Goal: Check status

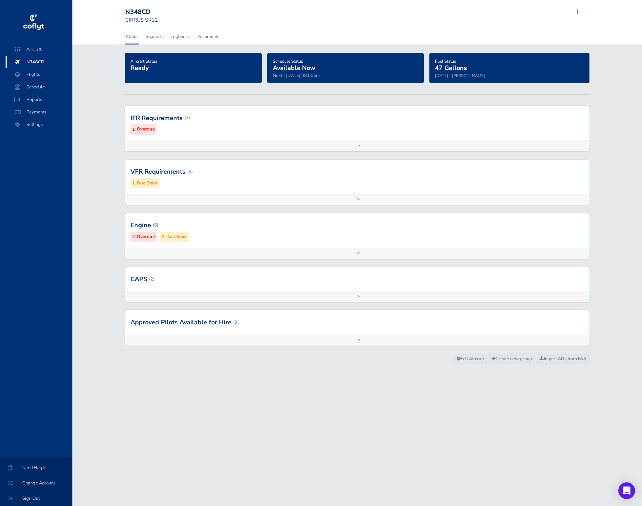
click at [240, 128] on div at bounding box center [357, 118] width 464 height 34
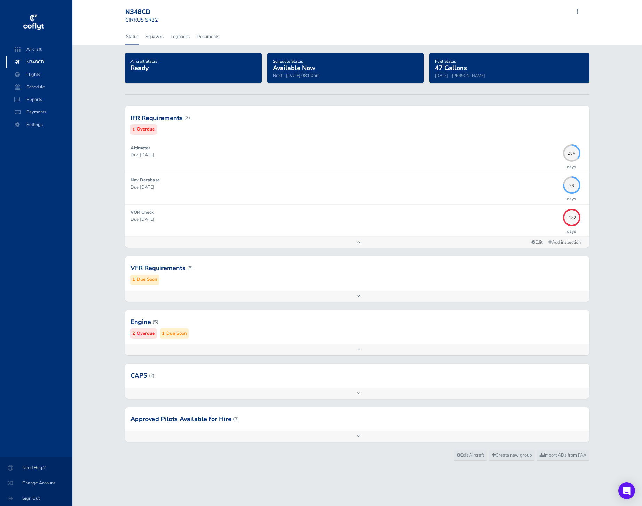
click at [249, 299] on div "Add inspection Edit" at bounding box center [357, 296] width 464 height 11
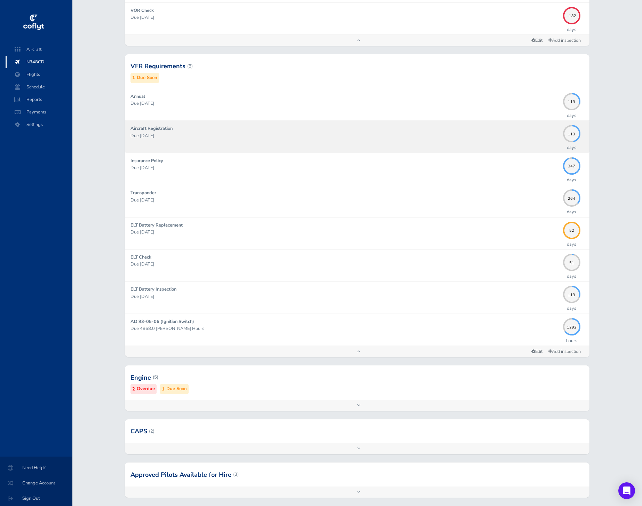
scroll to position [237, 0]
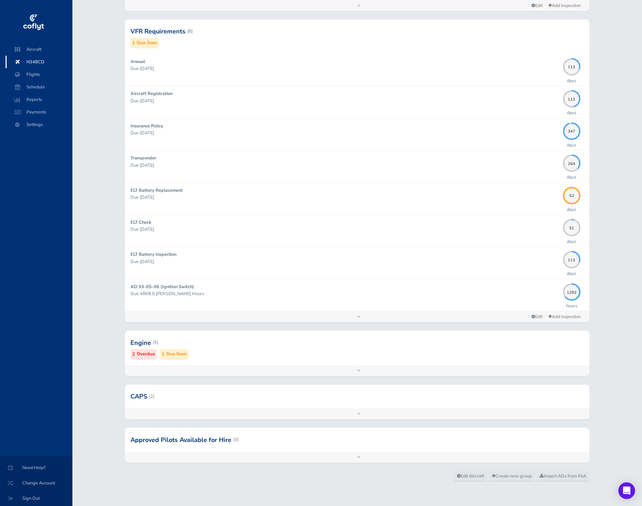
click at [256, 349] on div at bounding box center [357, 342] width 464 height 34
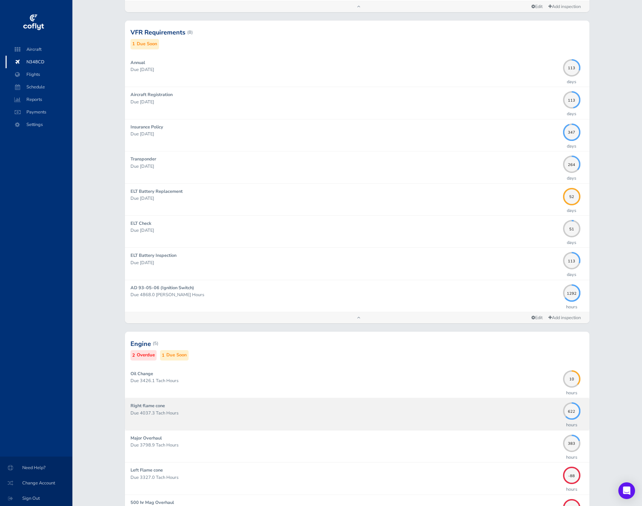
scroll to position [398, 0]
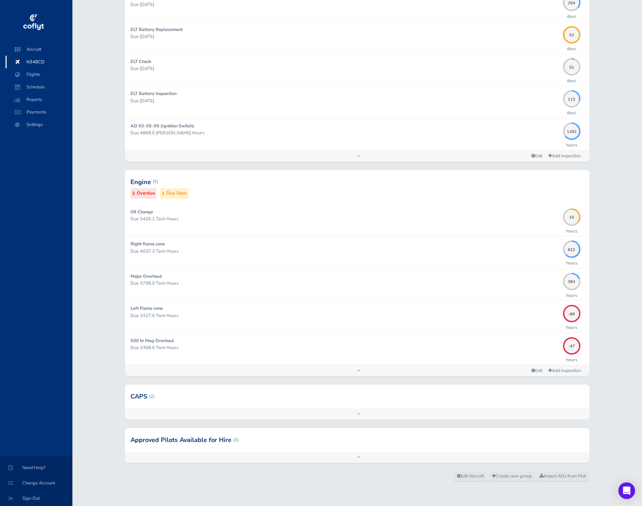
click at [367, 414] on div "Add inspection Edit" at bounding box center [357, 414] width 464 height 11
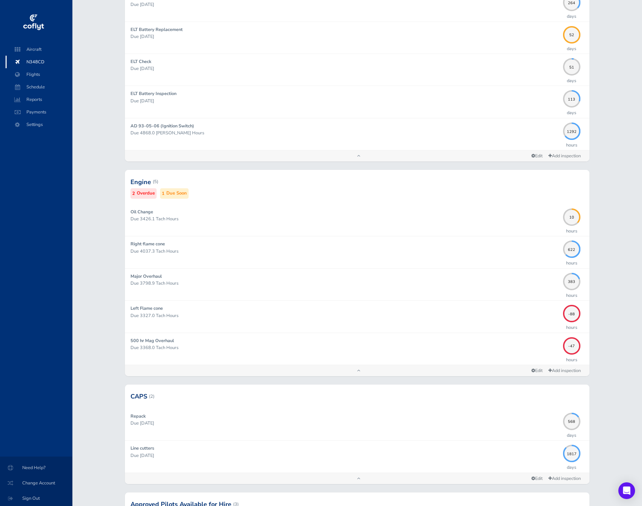
scroll to position [462, 0]
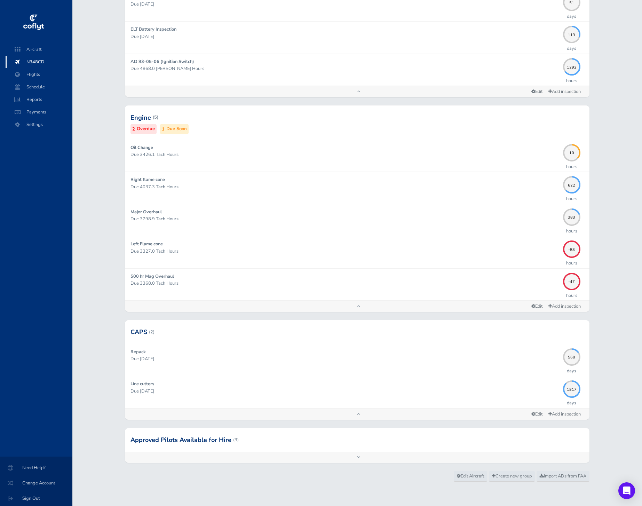
click at [368, 442] on div at bounding box center [357, 440] width 464 height 24
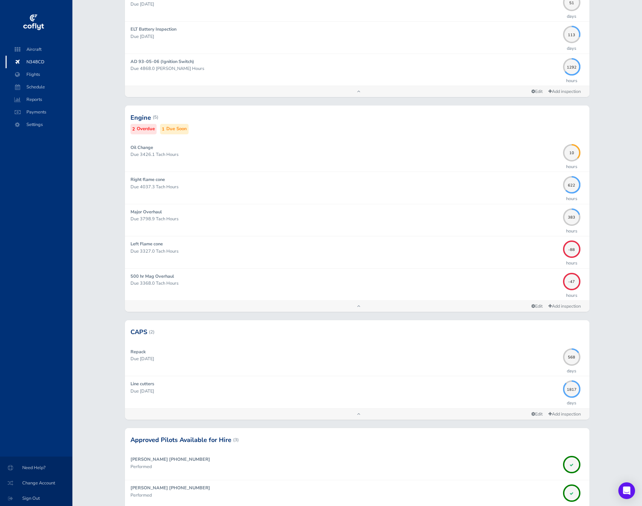
scroll to position [548, 0]
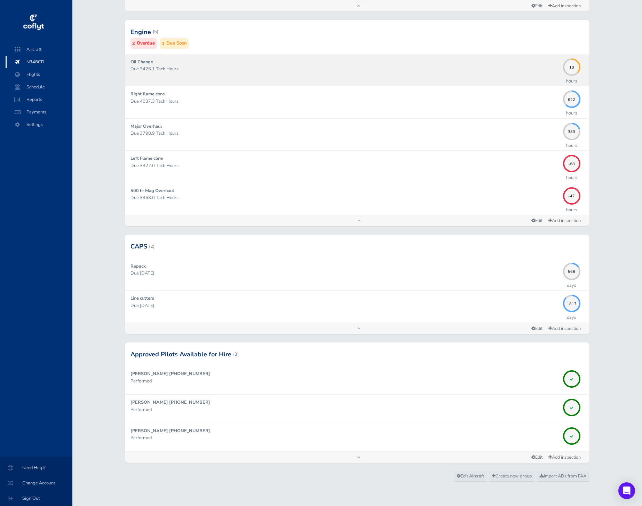
click at [313, 73] on div "Oil Change Due 3426.1 Tach Hours" at bounding box center [345, 69] width 429 height 23
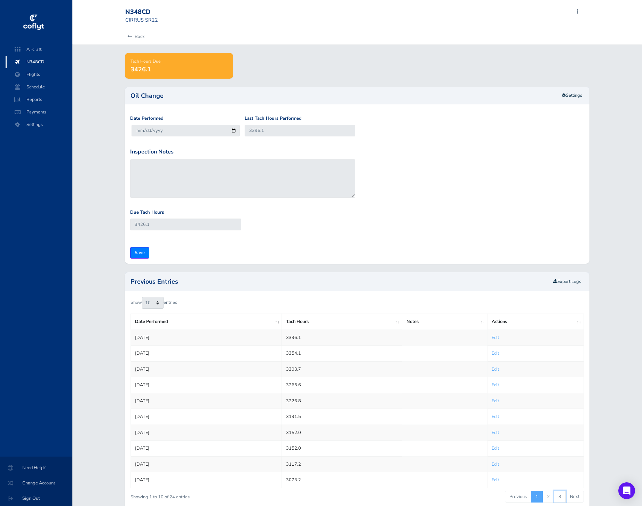
click at [557, 497] on link "3" at bounding box center [560, 497] width 12 height 12
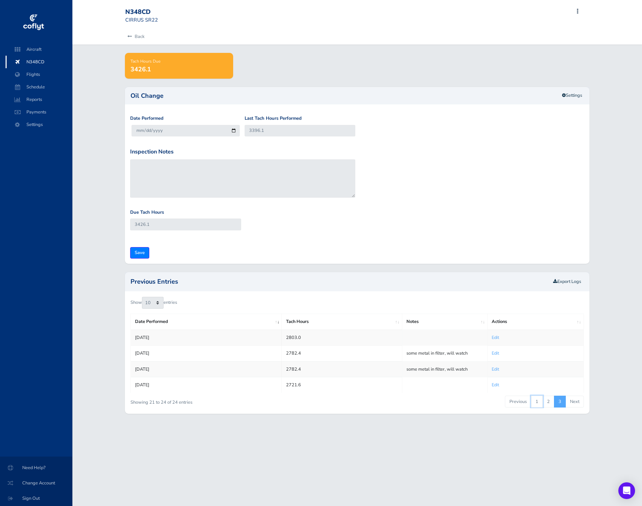
click at [533, 403] on link "1" at bounding box center [537, 402] width 12 height 12
